Goal: Navigation & Orientation: Find specific page/section

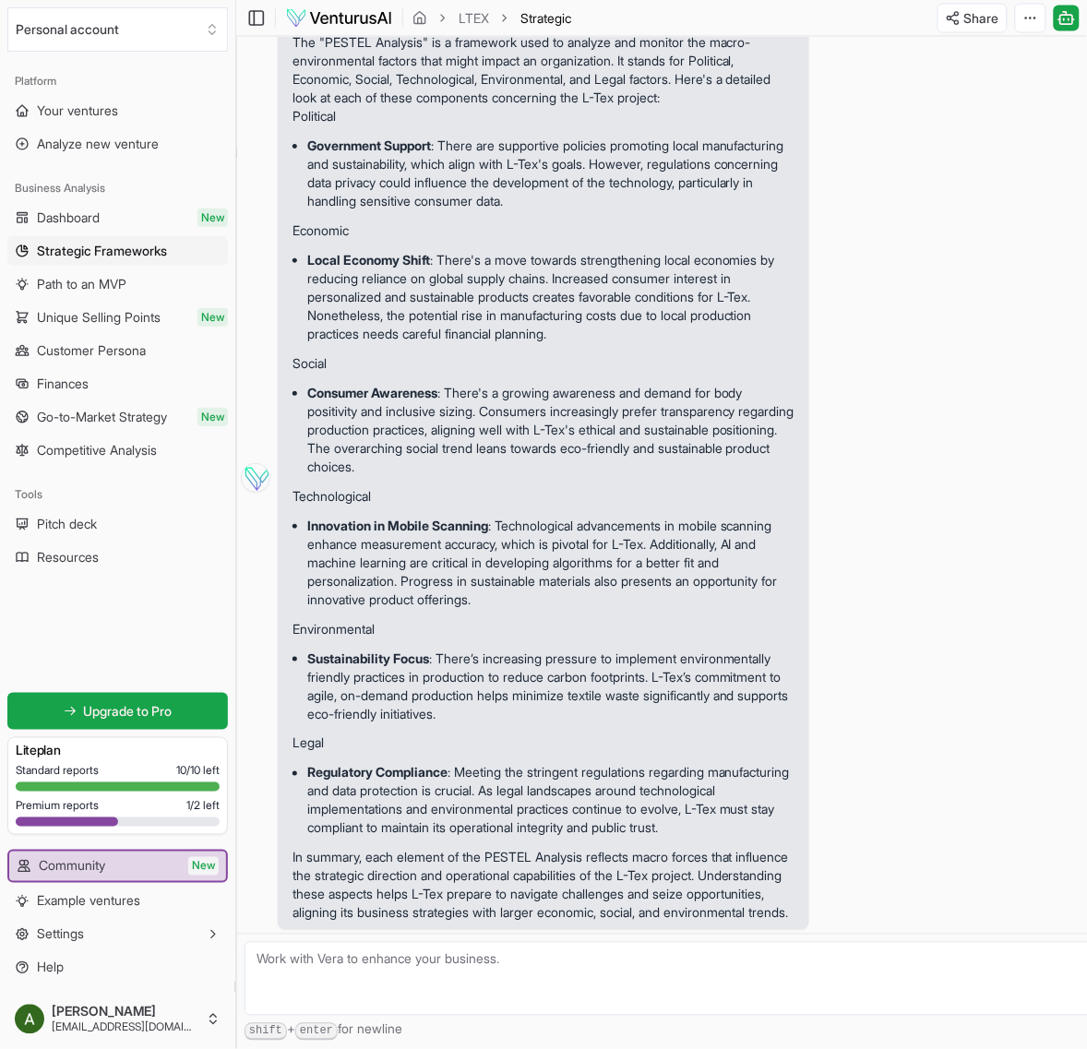
scroll to position [697, 0]
click at [108, 212] on link "Dashboard New" at bounding box center [117, 218] width 221 height 30
click at [117, 250] on span "Strategic Frameworks" at bounding box center [100, 251] width 126 height 18
click at [121, 208] on link "Dashboard New" at bounding box center [117, 218] width 221 height 30
